Goal: Information Seeking & Learning: Learn about a topic

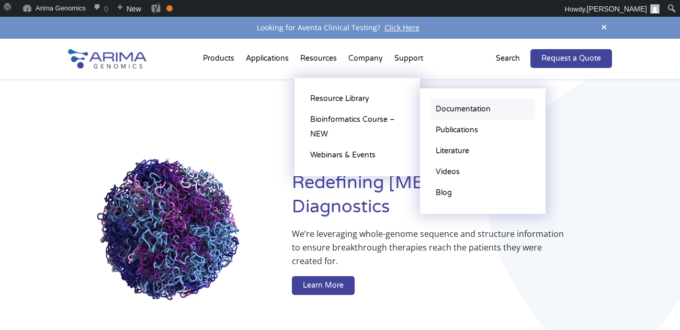
click at [451, 109] on link "Documentation" at bounding box center [483, 109] width 105 height 21
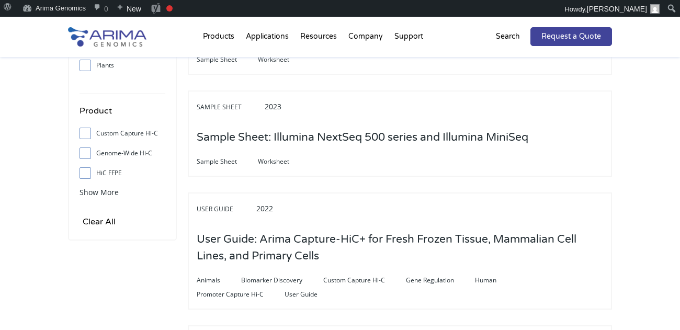
scroll to position [387, 0]
click at [95, 189] on span "Show More" at bounding box center [99, 193] width 39 height 10
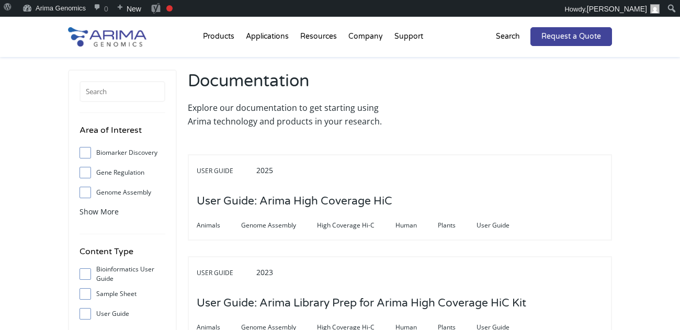
scroll to position [0, 0]
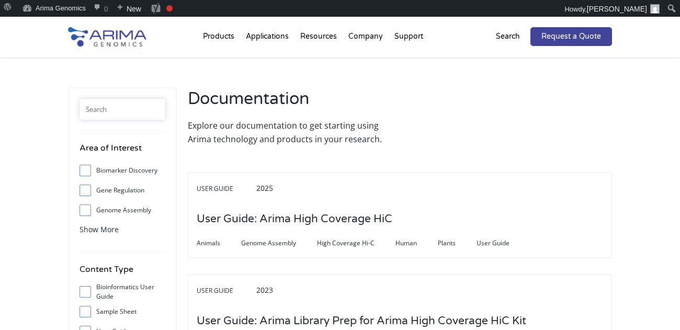
click at [110, 115] on input "text" at bounding box center [123, 109] width 86 height 21
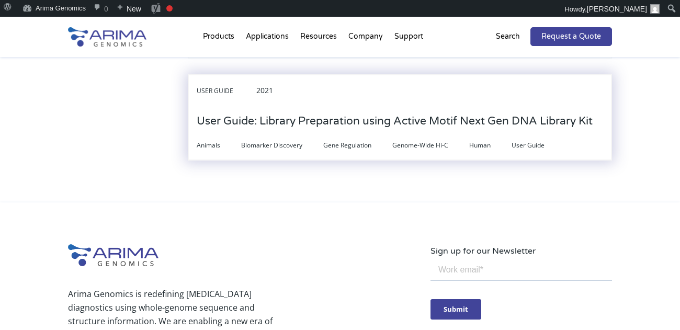
scroll to position [983, 0]
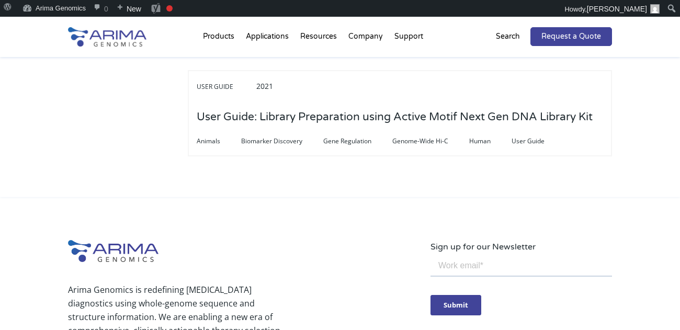
type input "library"
